Goal: Task Accomplishment & Management: Use online tool/utility

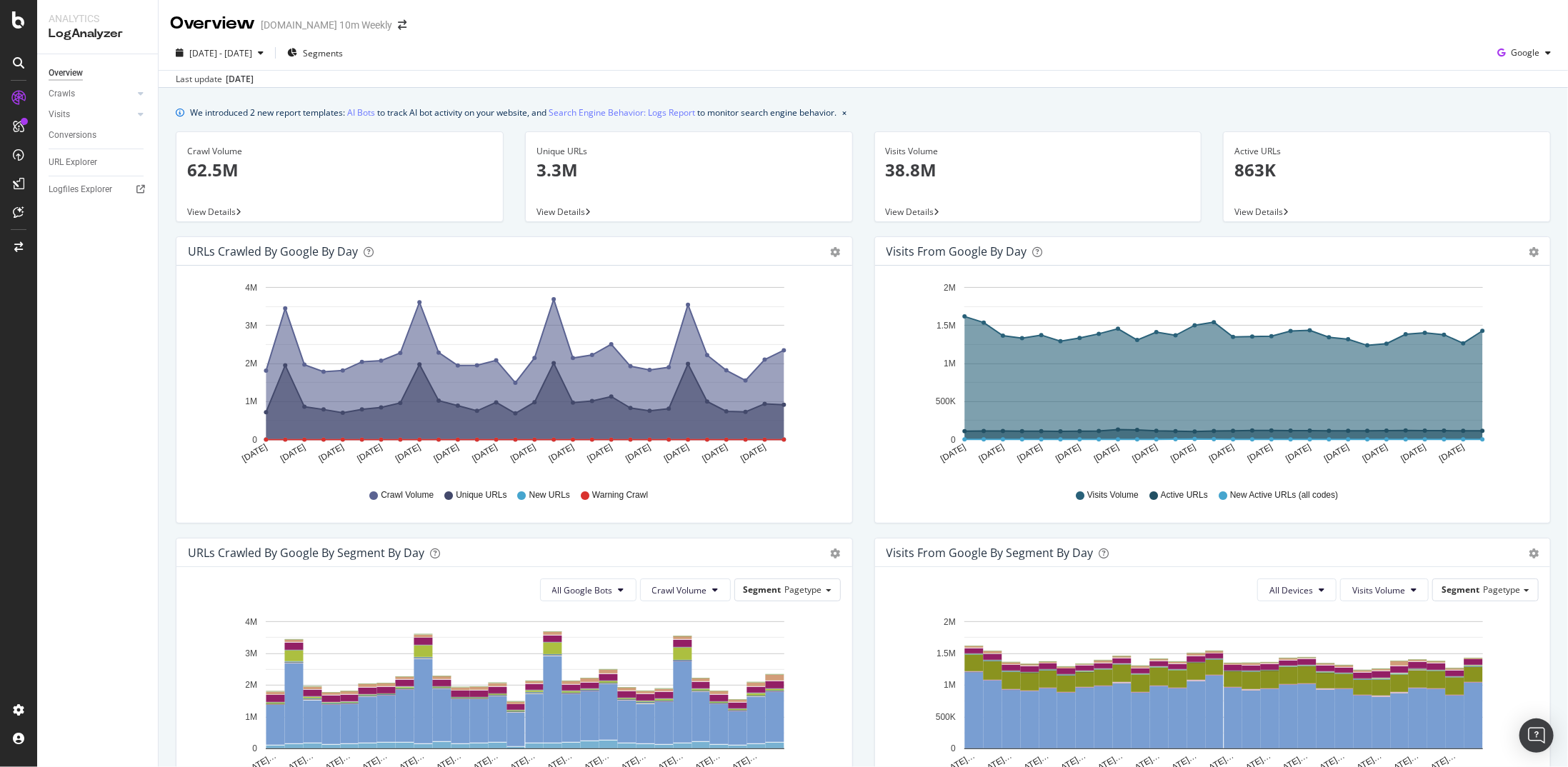
click at [15, 32] on div at bounding box center [18, 384] width 37 height 767
click at [18, 20] on icon at bounding box center [18, 20] width 12 height 17
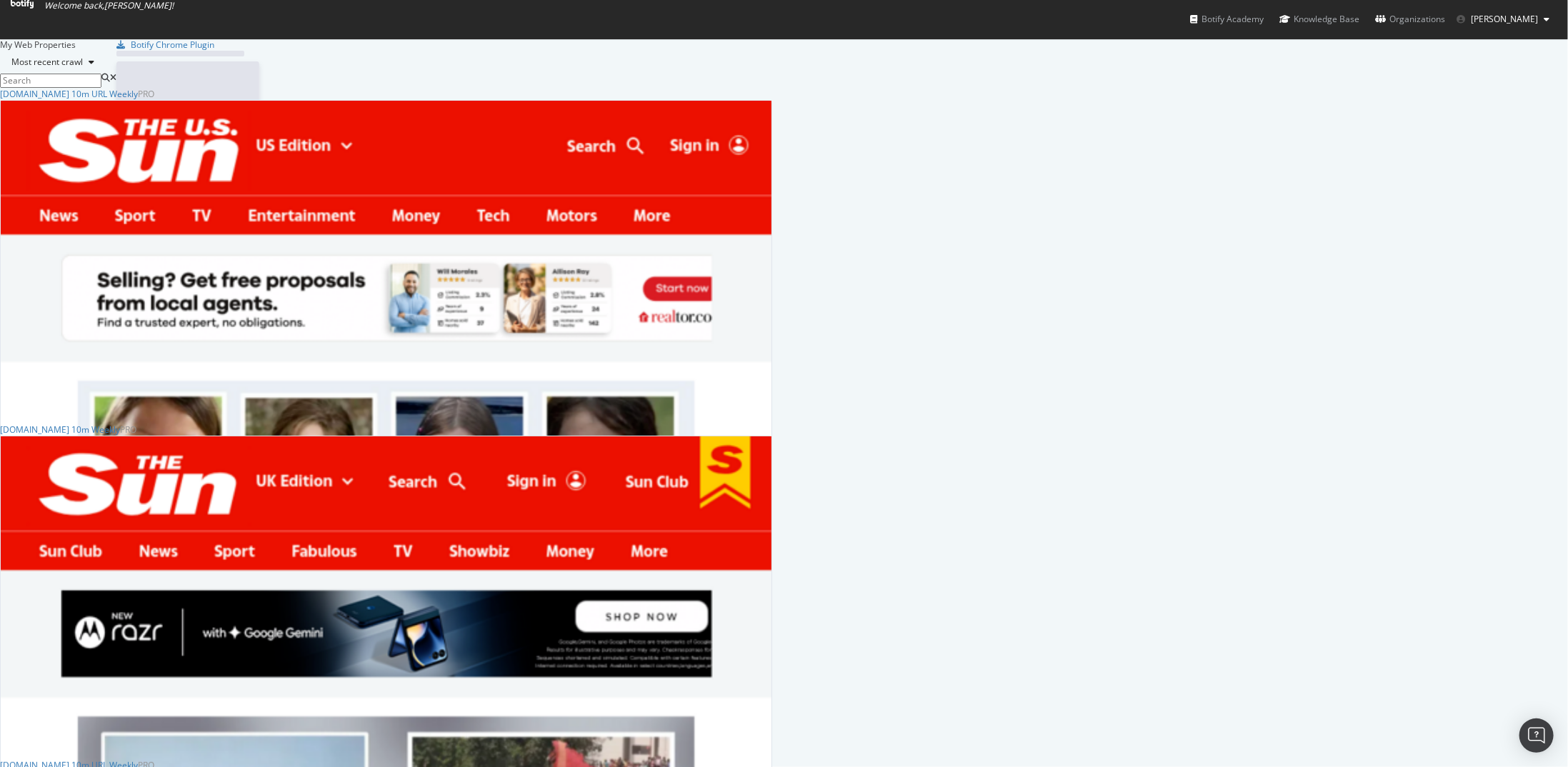
scroll to position [1581, 762]
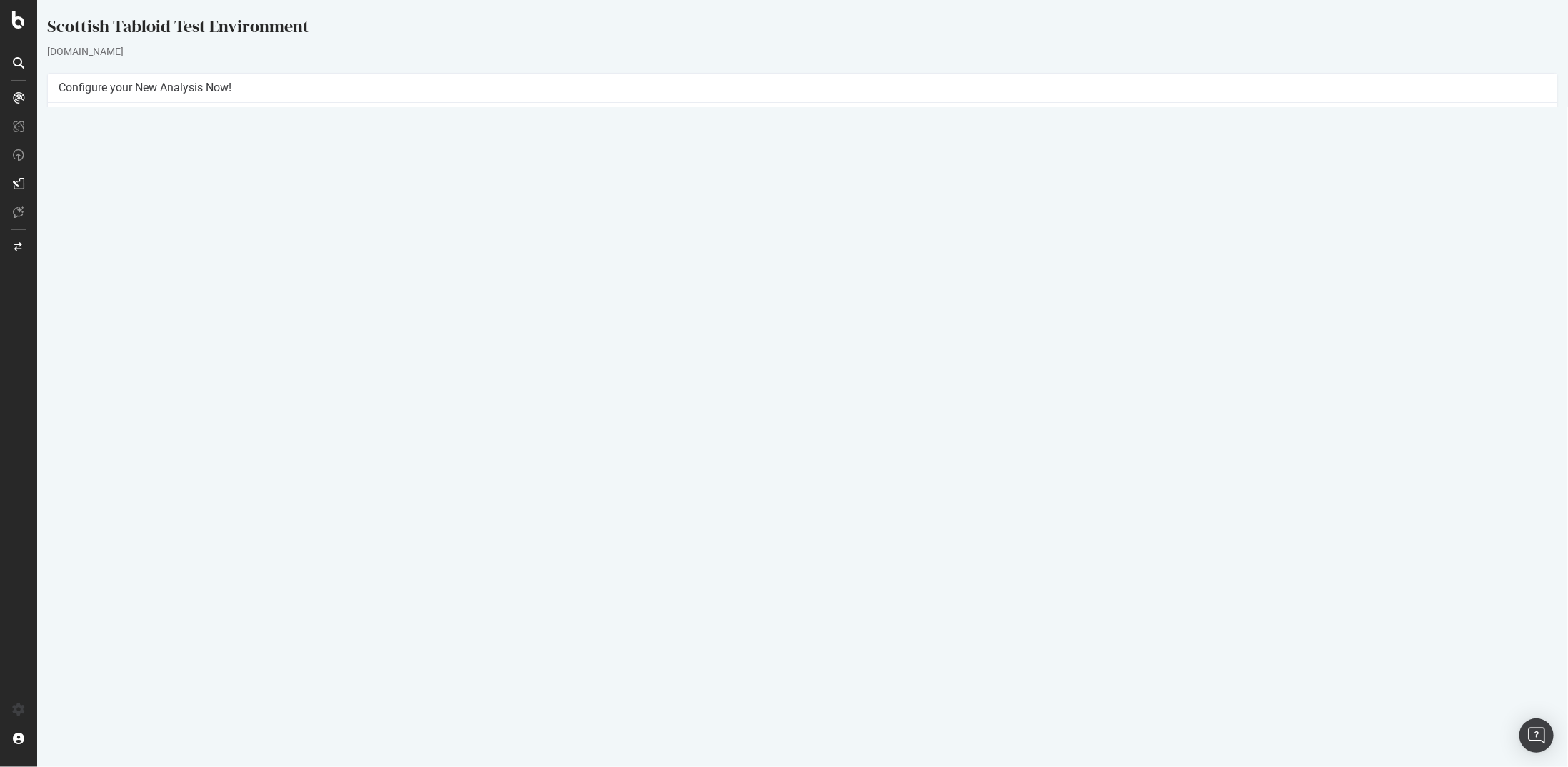
click at [780, 339] on button "Yes! Start Now" at bounding box center [784, 336] width 89 height 23
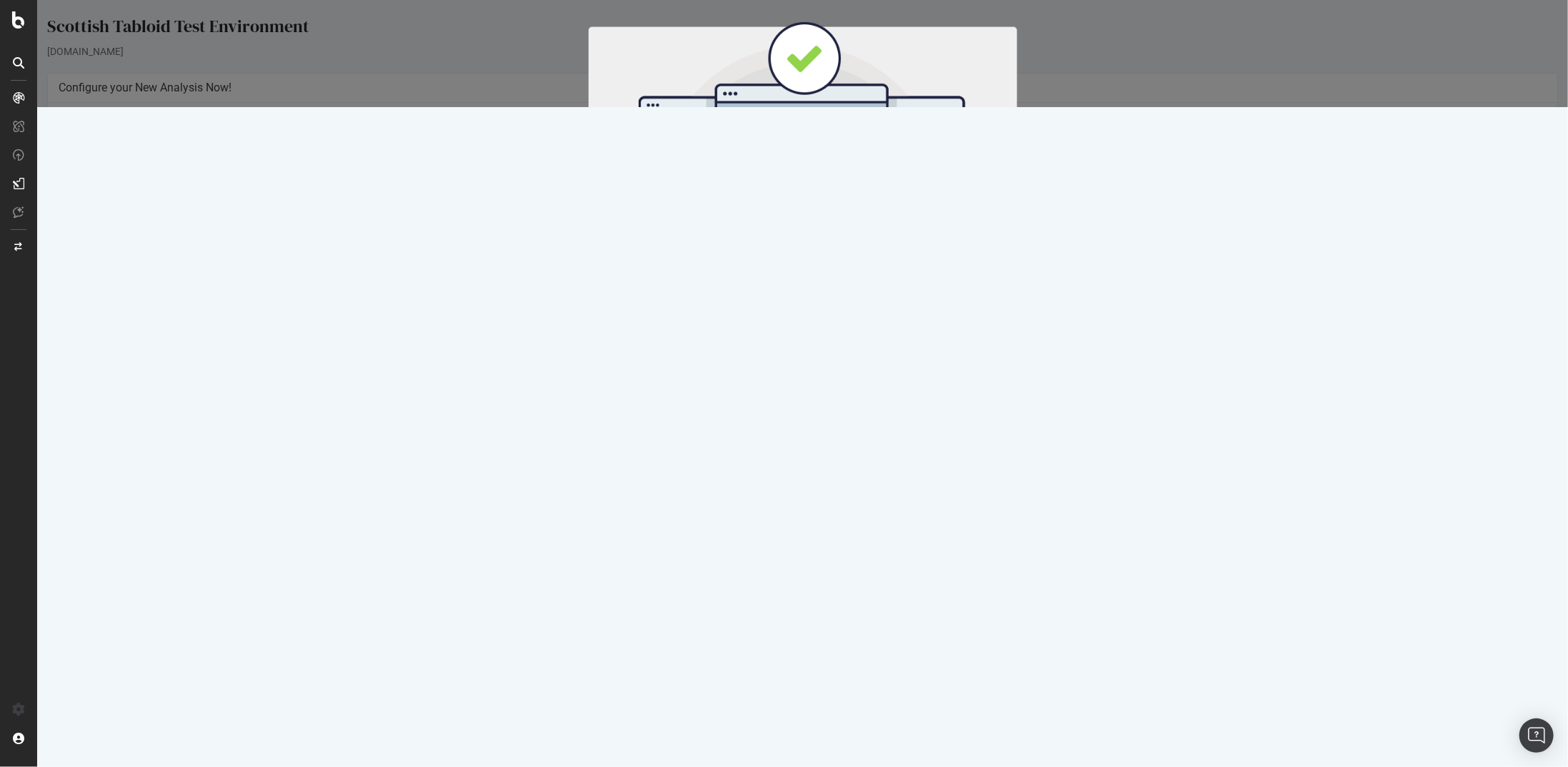
click at [827, 243] on button "Start Now" at bounding box center [828, 237] width 63 height 24
